Goal: Transaction & Acquisition: Download file/media

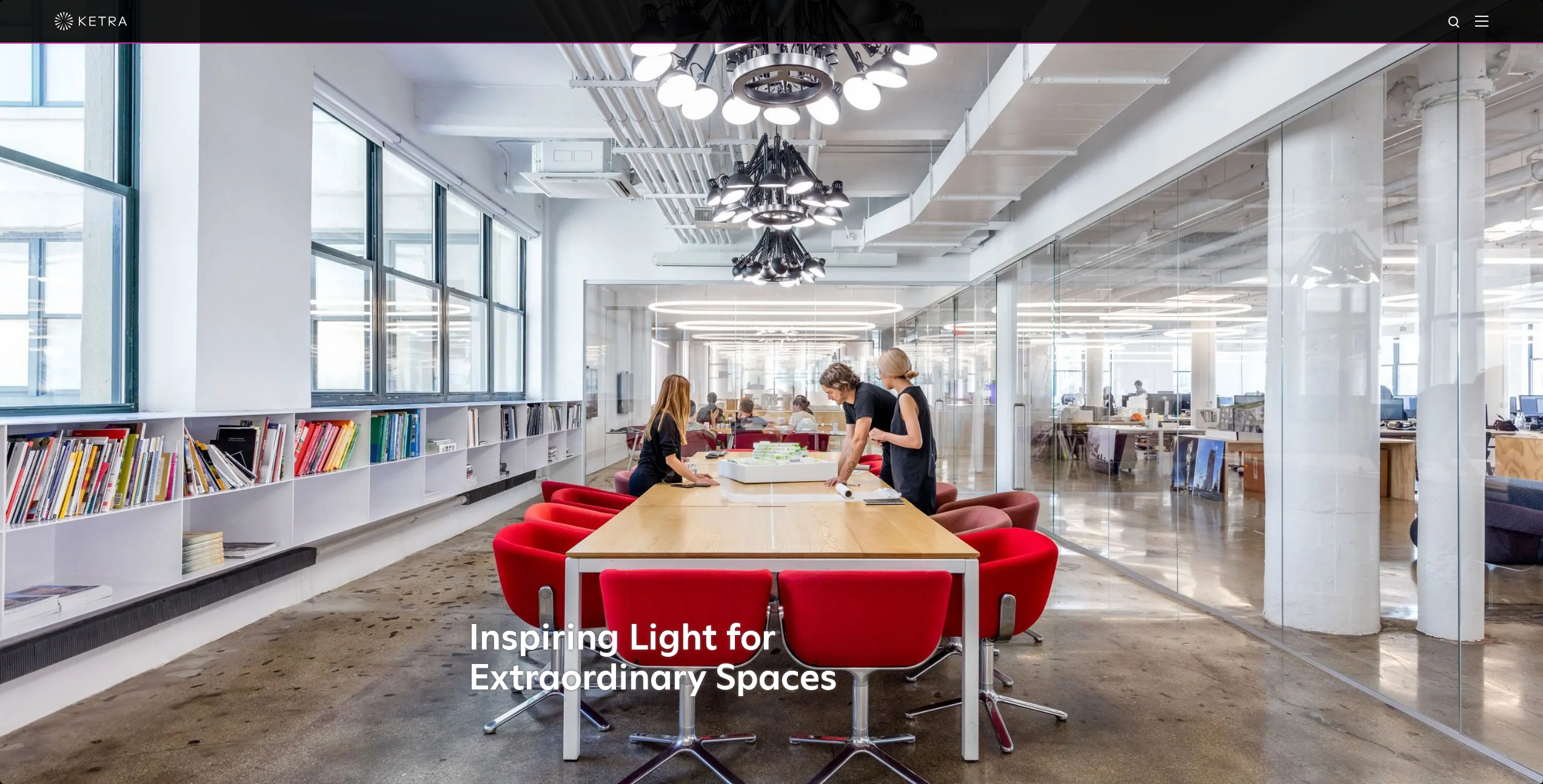
click at [1488, 22] on img at bounding box center [1482, 21] width 14 height 12
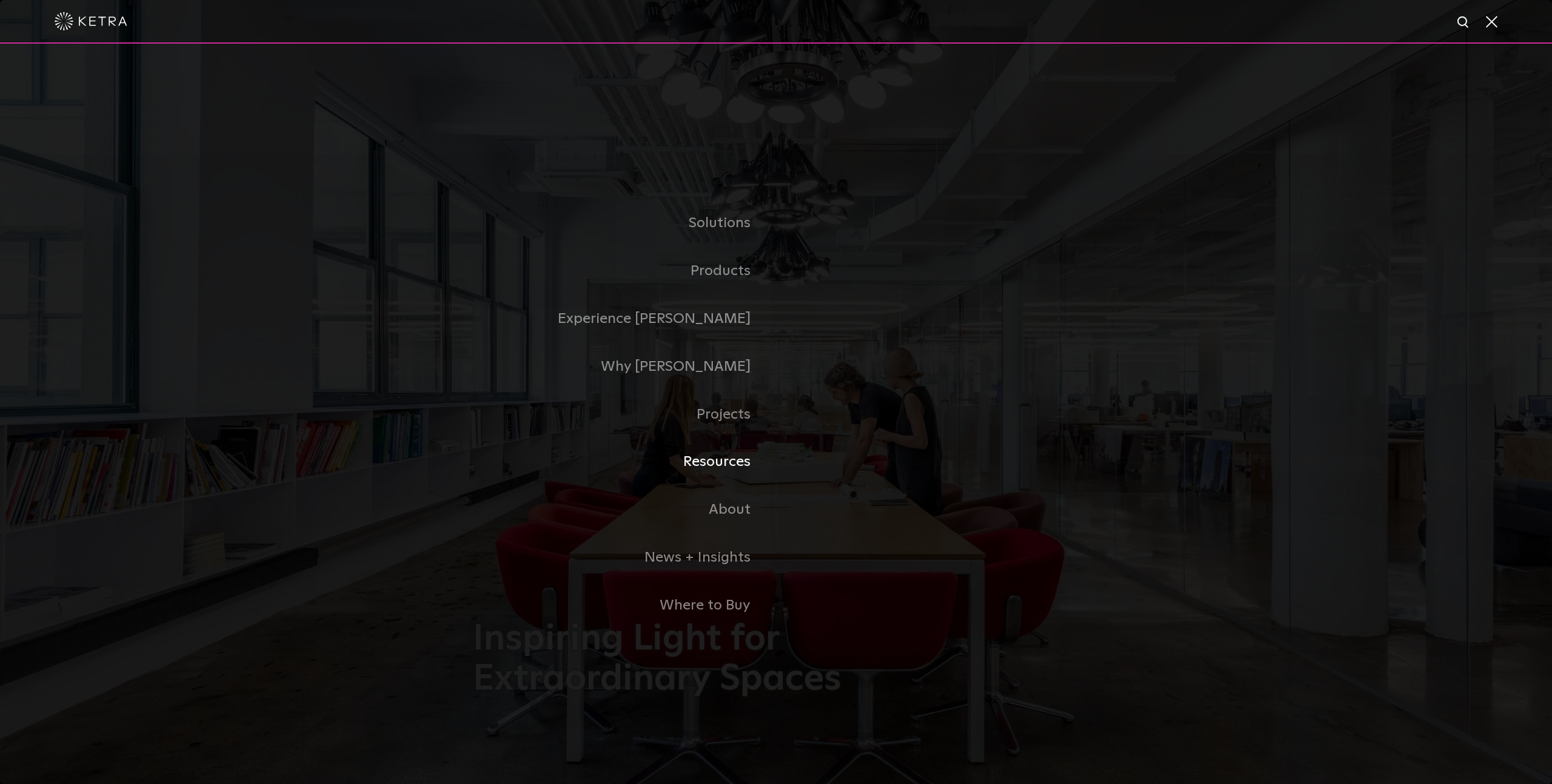
click at [733, 462] on link "Resources" at bounding box center [624, 462] width 303 height 48
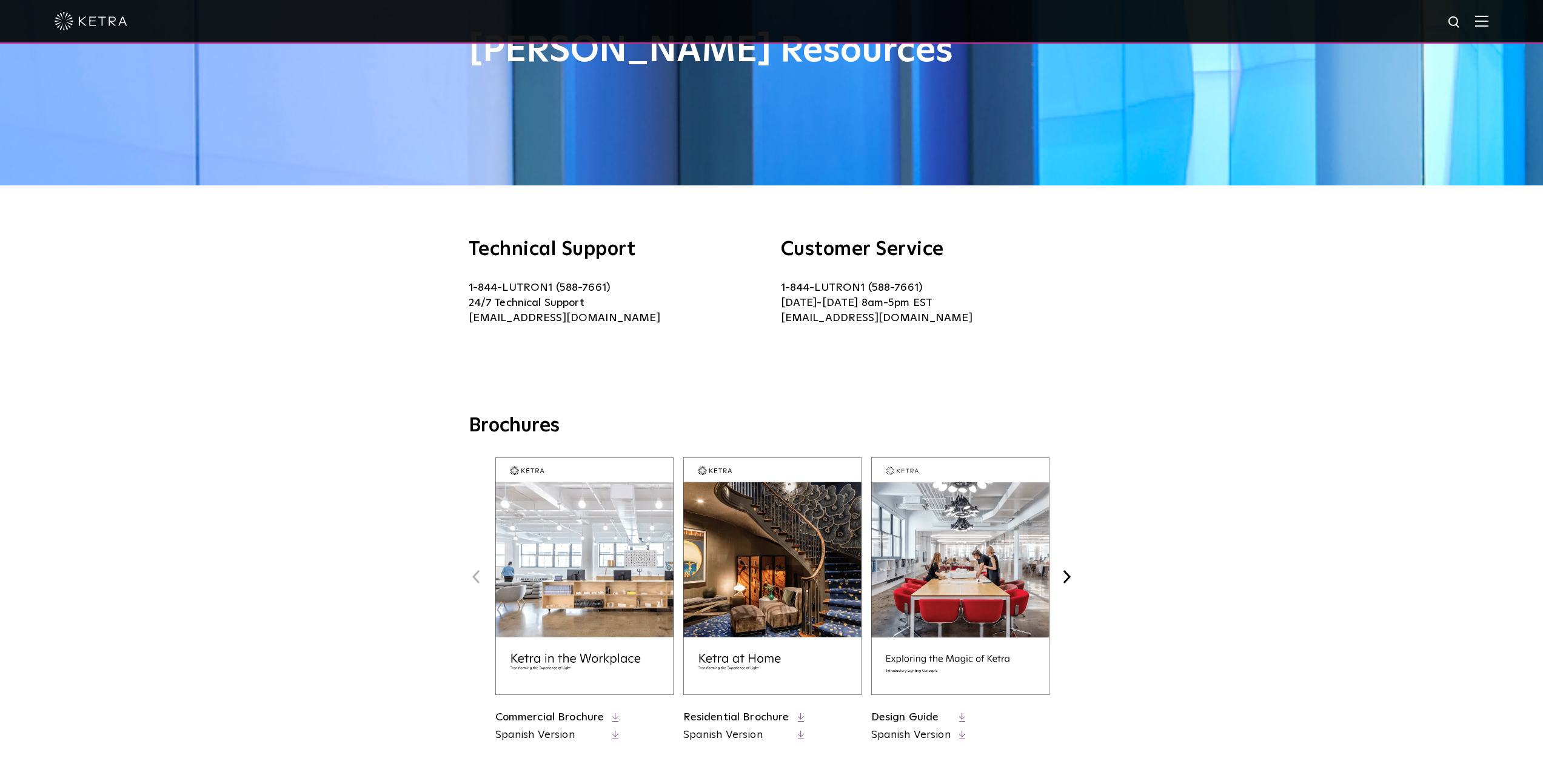
scroll to position [134, 0]
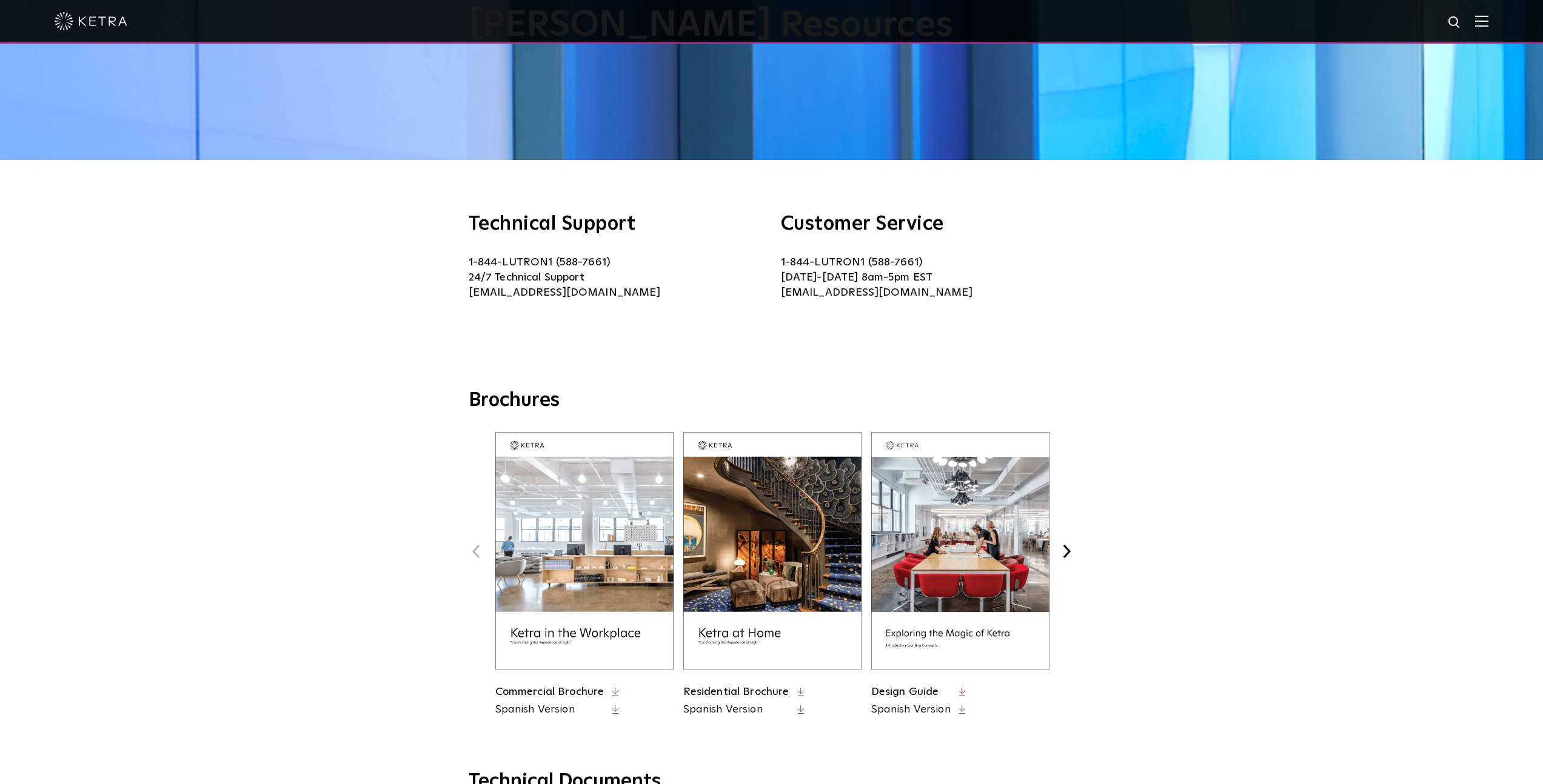
click at [822, 545] on img at bounding box center [772, 551] width 178 height 238
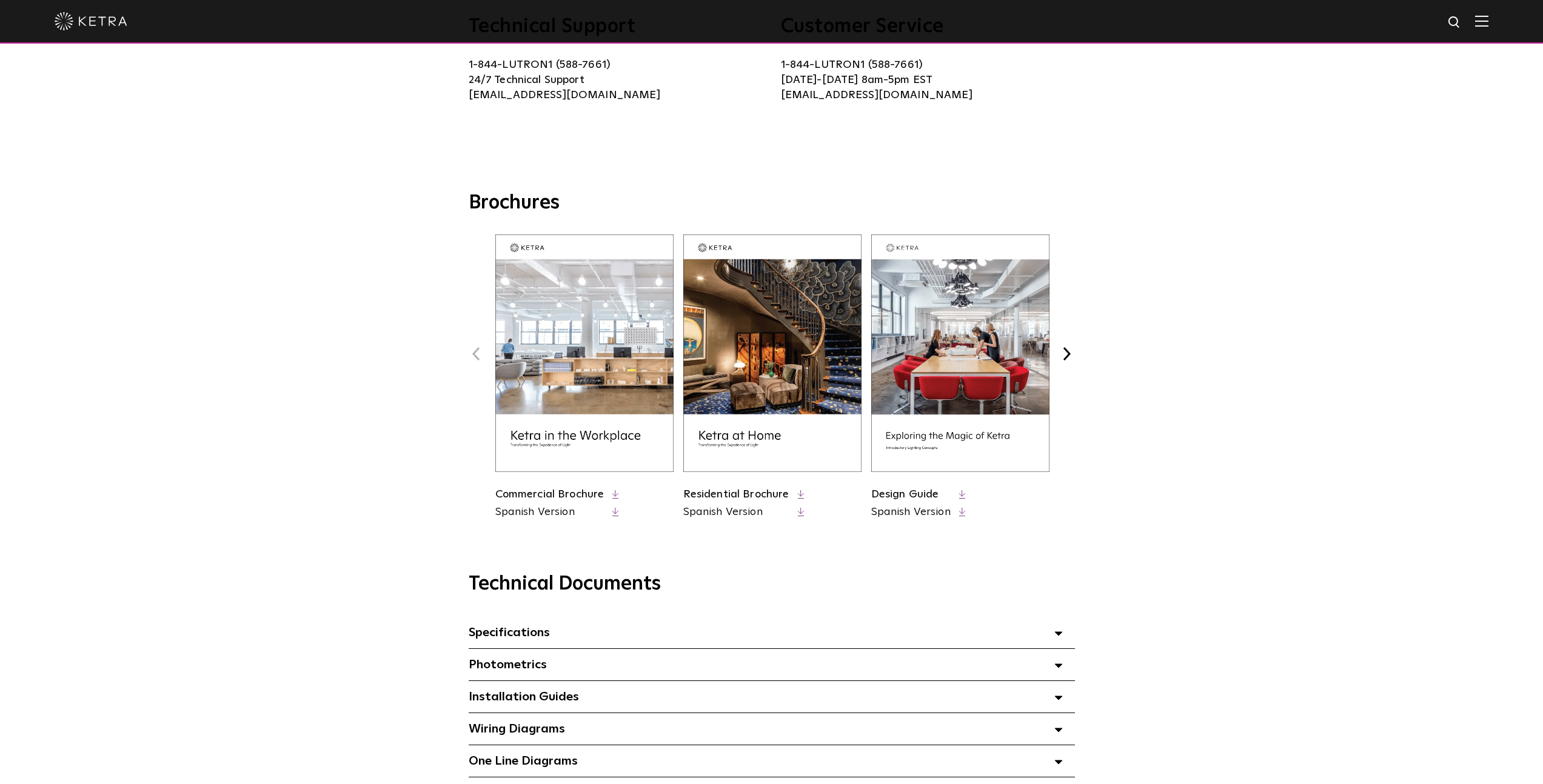
scroll to position [375, 0]
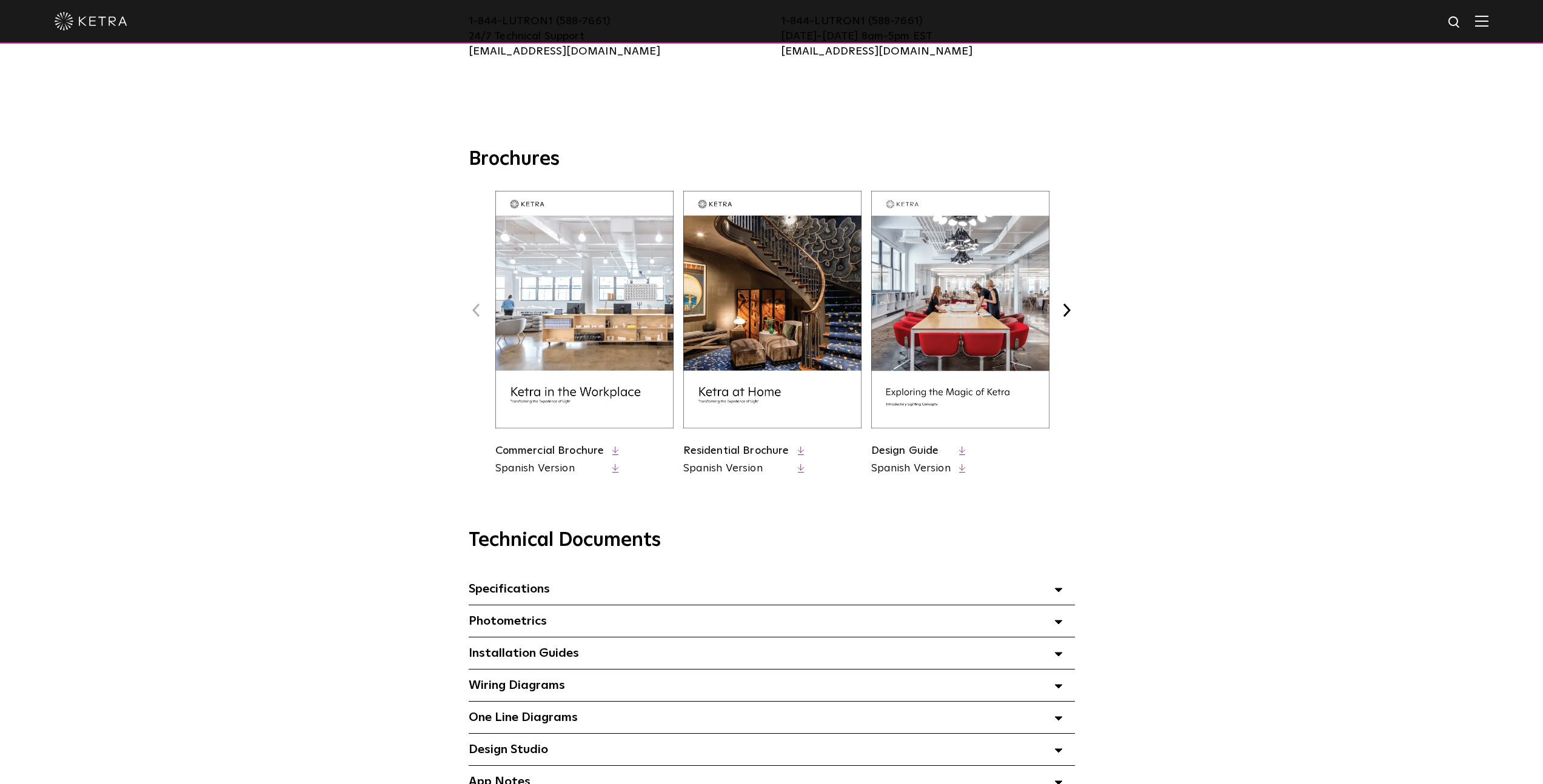
click at [903, 447] on link "Design Guide" at bounding box center [905, 450] width 68 height 11
